Goal: Information Seeking & Learning: Learn about a topic

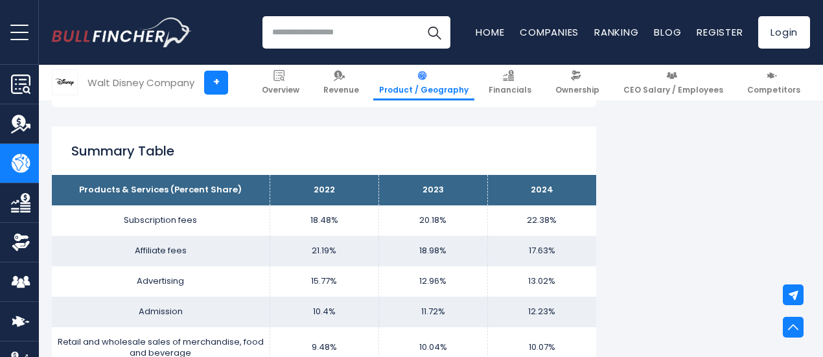
scroll to position [779, 0]
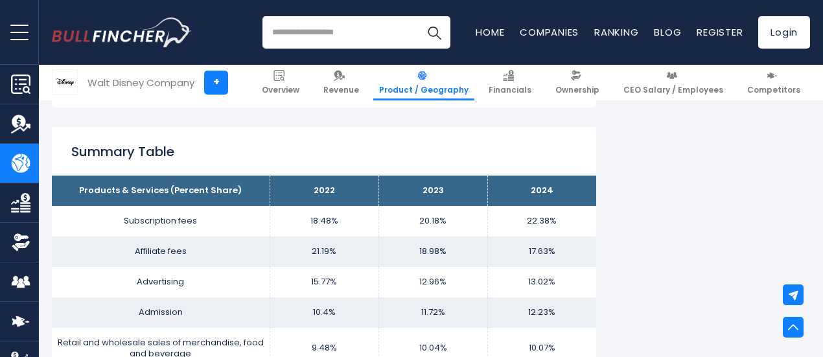
click at [306, 222] on td "18.48%" at bounding box center [323, 221] width 109 height 30
drag, startPoint x: 433, startPoint y: 238, endPoint x: 439, endPoint y: 235, distance: 7.0
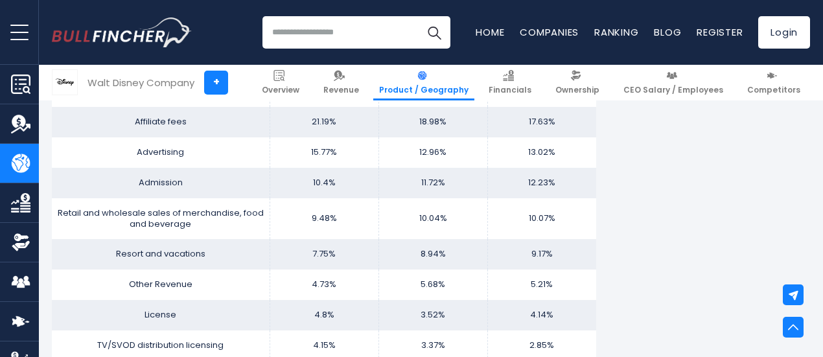
click at [454, 229] on td "10.04%" at bounding box center [432, 218] width 109 height 41
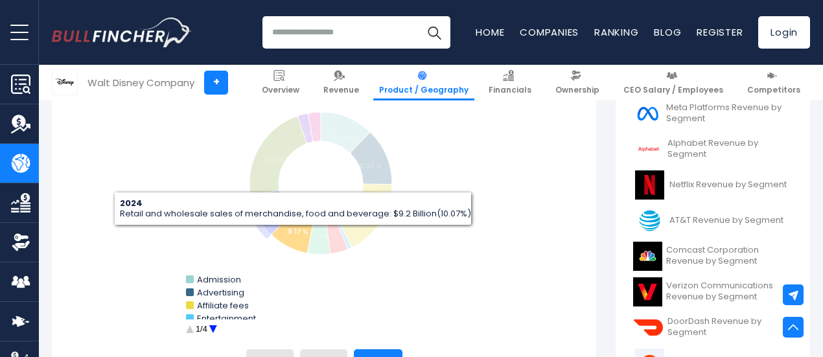
scroll to position [387, 0]
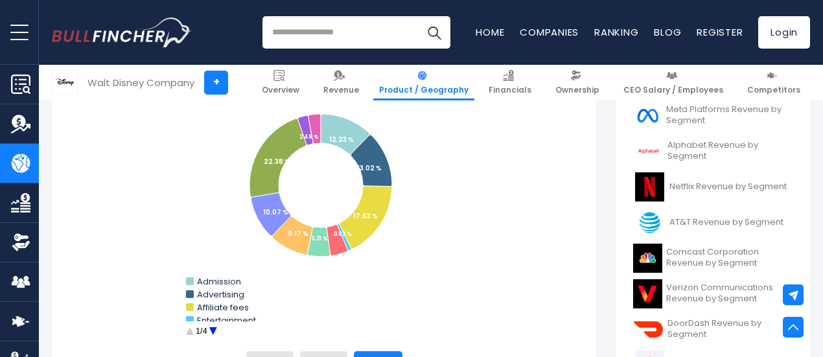
click at [207, 331] on circle "Walt Disney Company's Revenue Share by Segment" at bounding box center [213, 331] width 20 height 20
click at [207, 330] on circle "Walt Disney Company's Revenue Share by Segment" at bounding box center [213, 331] width 20 height 20
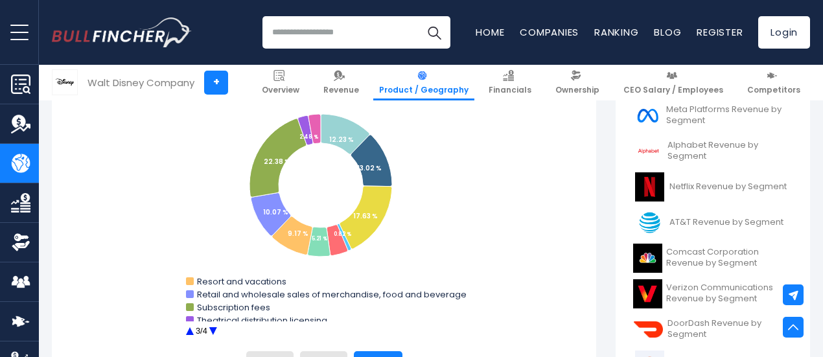
click at [207, 330] on circle "Walt Disney Company's Revenue Share by Segment" at bounding box center [213, 331] width 20 height 20
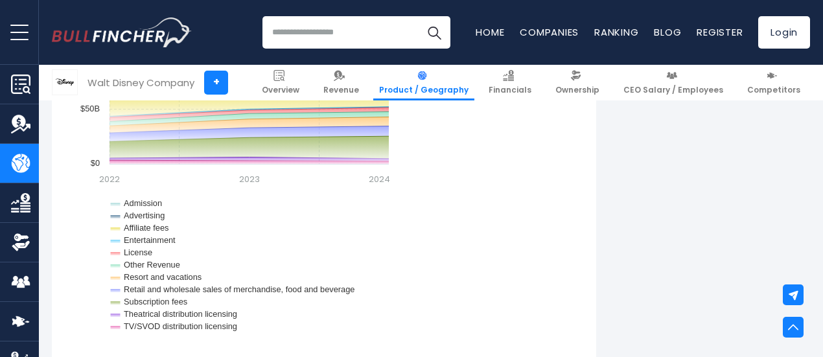
scroll to position [1348, 0]
